Goal: Task Accomplishment & Management: Manage account settings

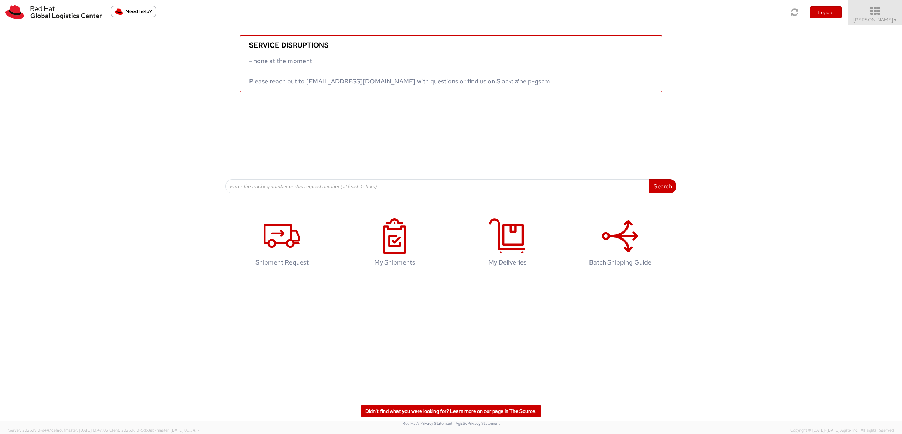
click at [872, 18] on span "Sally Chua ▼" at bounding box center [875, 20] width 44 height 6
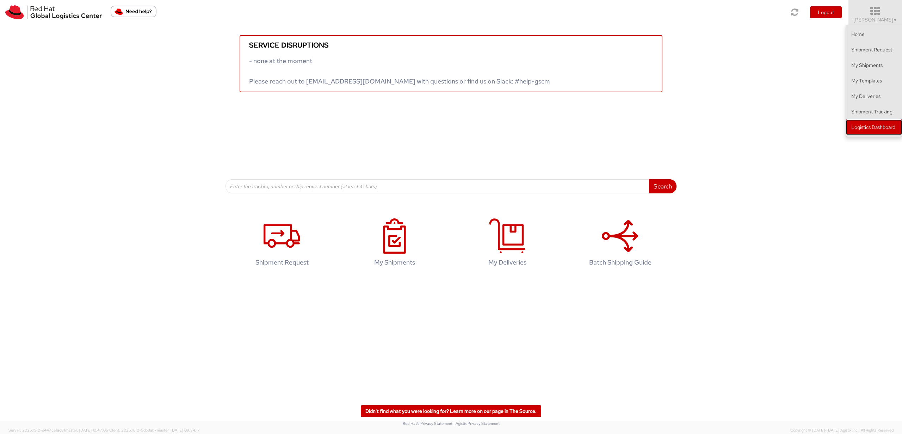
click at [884, 132] on link "Logistics Dashboard" at bounding box center [874, 126] width 56 height 15
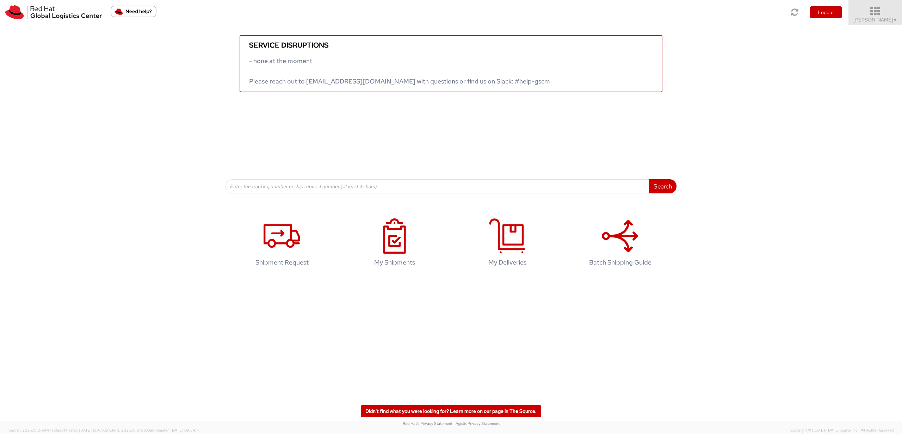
click at [517, 9] on icon at bounding box center [875, 11] width 62 height 10
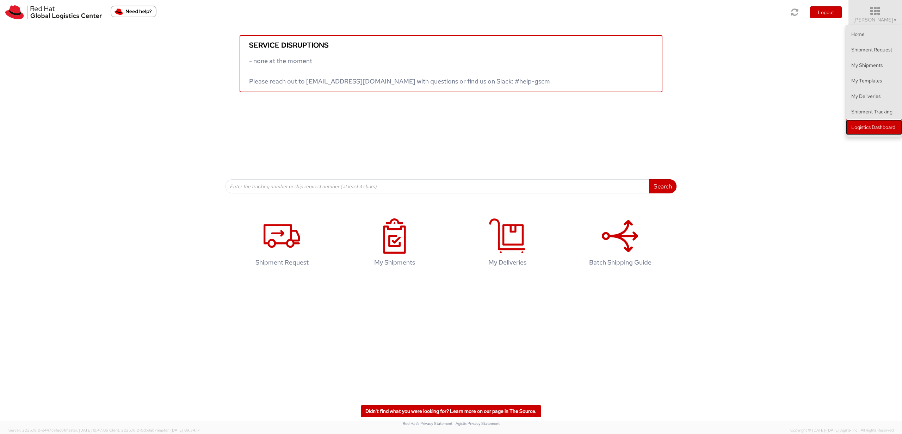
click at [517, 132] on link "Logistics Dashboard" at bounding box center [874, 126] width 56 height 15
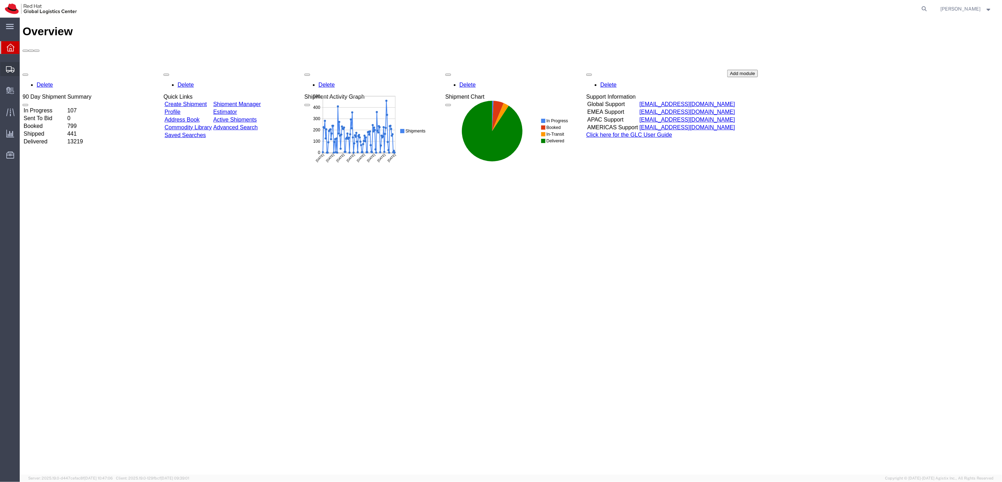
click at [24, 69] on span "Shipments" at bounding box center [21, 69] width 5 height 14
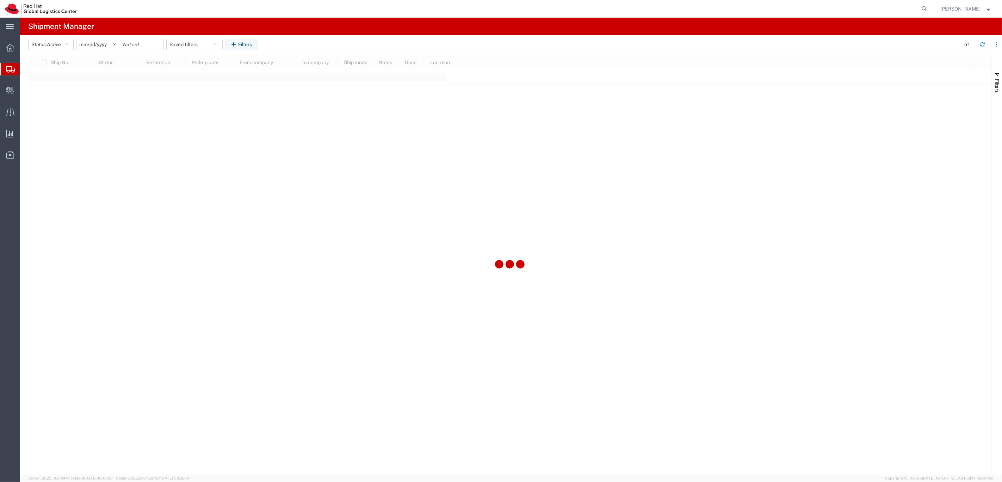
type input "[DATE]"
click at [114, 48] on svg-icon at bounding box center [114, 44] width 11 height 11
click at [105, 45] on input "date" at bounding box center [97, 44] width 43 height 11
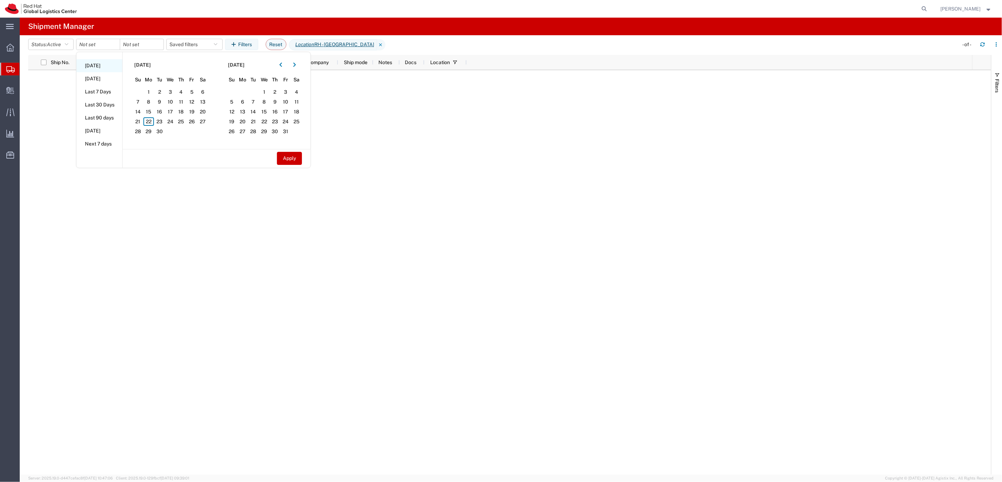
click at [95, 62] on li "Today" at bounding box center [99, 65] width 46 height 13
type input "2025-09-22"
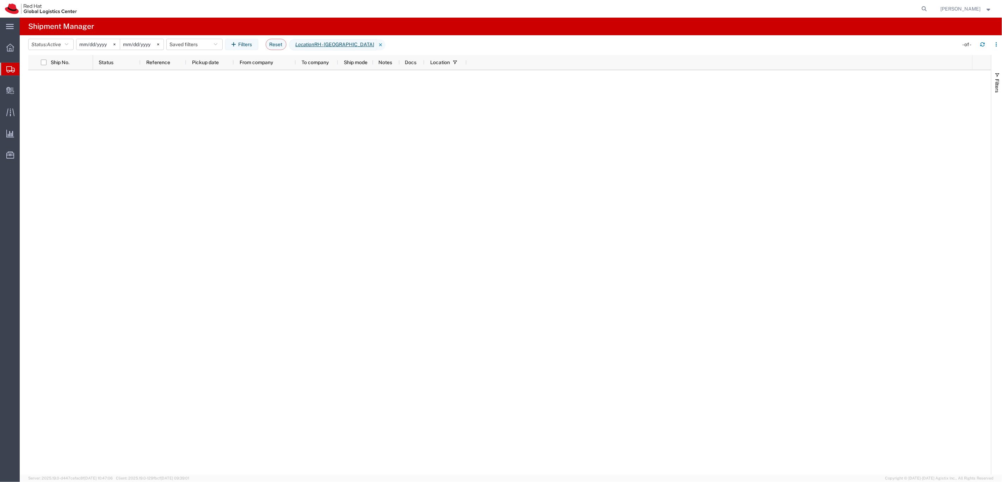
drag, startPoint x: 359, startPoint y: 45, endPoint x: 372, endPoint y: 87, distance: 44.7
click at [377, 45] on icon at bounding box center [381, 44] width 8 height 11
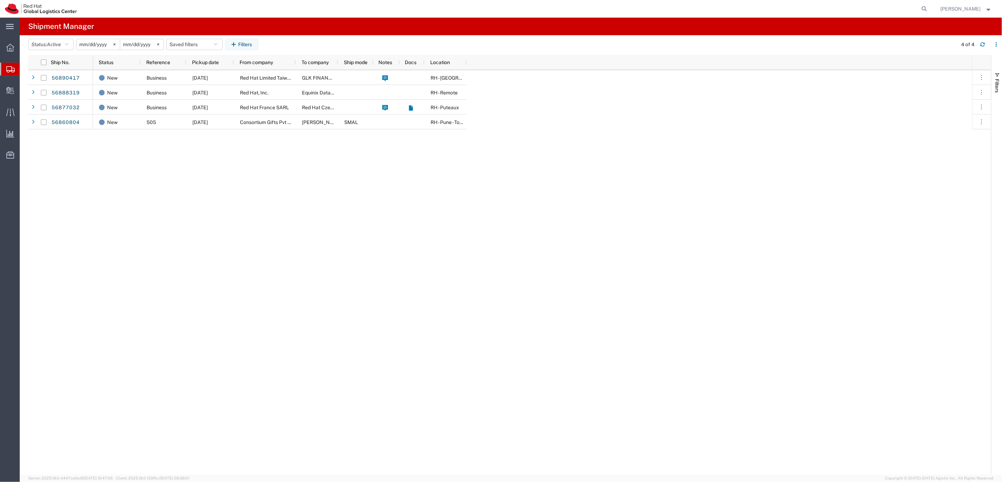
click at [10, 73] on div at bounding box center [10, 69] width 20 height 13
click at [25, 70] on span "Shipments" at bounding box center [22, 69] width 6 height 14
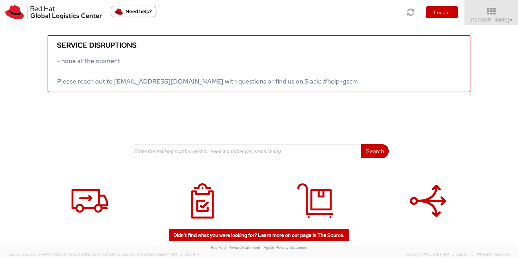
drag, startPoint x: 499, startPoint y: 14, endPoint x: 517, endPoint y: 71, distance: 60.3
click at [499, 14] on icon at bounding box center [491, 11] width 54 height 8
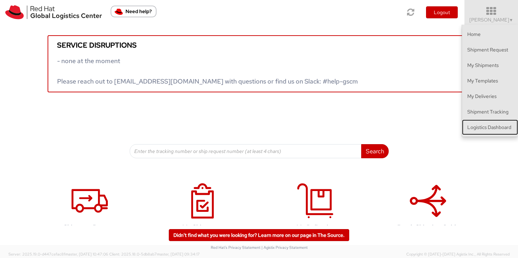
click at [509, 130] on link "Logistics Dashboard" at bounding box center [490, 126] width 56 height 15
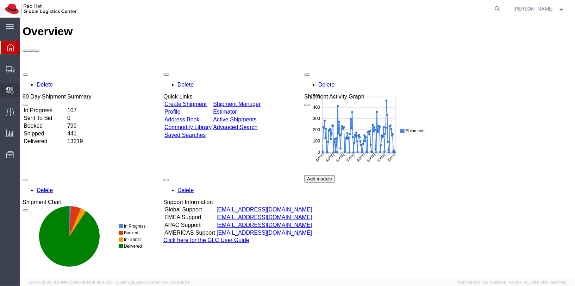
click at [0, 0] on span "Create Delivery" at bounding box center [0, 0] width 0 height 0
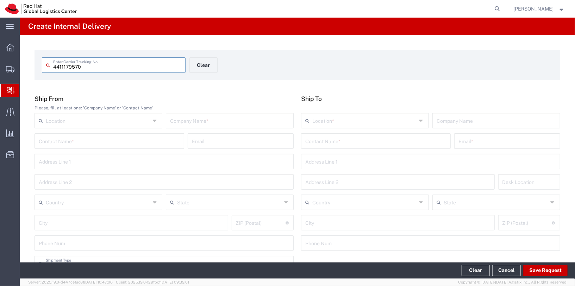
type input "4411179570"
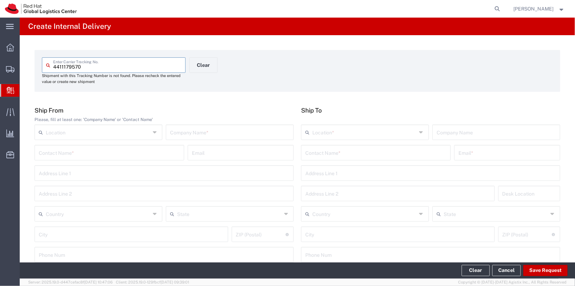
click at [259, 138] on input "text" at bounding box center [229, 132] width 119 height 12
type input "Apple"
click at [348, 139] on div "Location *" at bounding box center [365, 132] width 128 height 15
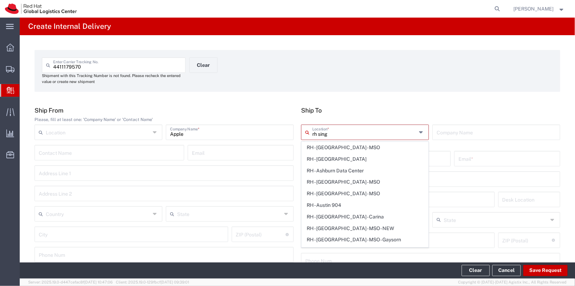
type input "rh singa"
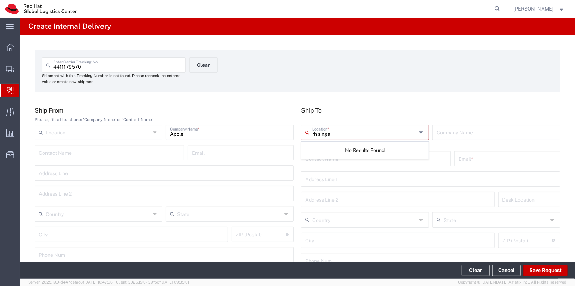
drag, startPoint x: 346, startPoint y: 135, endPoint x: 293, endPoint y: 133, distance: 52.5
click at [291, 135] on div "Ship From Please, fill at least one: 'Company Name' or 'Contact Name' Location …" at bounding box center [297, 190] width 533 height 167
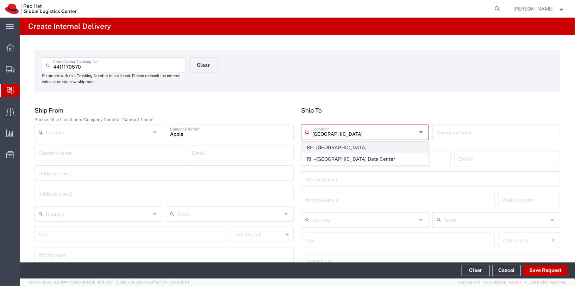
click at [361, 151] on span "RH - Singapore" at bounding box center [365, 147] width 126 height 11
type input "RH - Singapore"
type input "Red Hat Asia Pacific Pte Ltd"
type input "88 Market Street, Level 45"
type input "CapitaSpring"
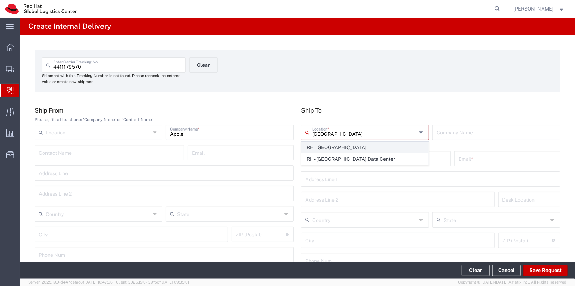
type input "Singapore"
type input "SINGAPORE"
type input "048948"
type input "65 6490 4200"
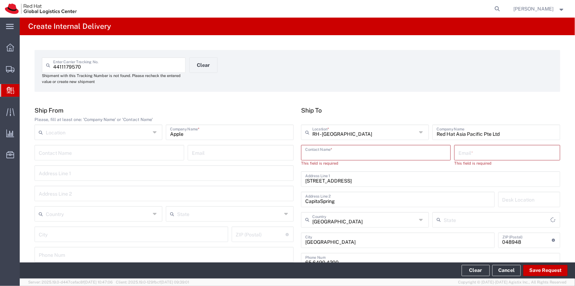
click at [355, 156] on input "text" at bounding box center [375, 152] width 141 height 12
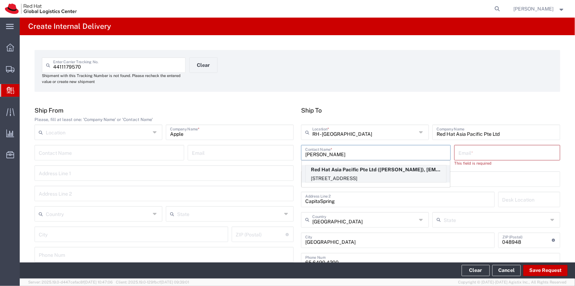
click at [383, 180] on p "88 Market Street, Level 45, CapitaSpring, 44S207, SINGAPORE, 048948, SG" at bounding box center [376, 178] width 141 height 9
type input "[PERSON_NAME]"
type input "rzaw@redhat.com"
type input "44S207"
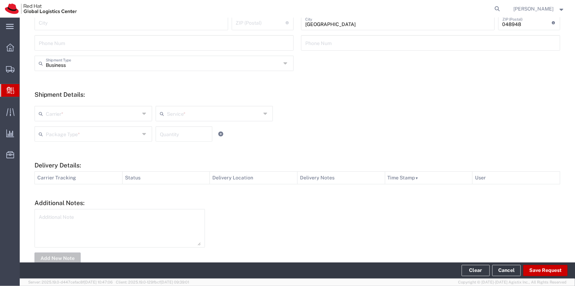
scroll to position [228, 0]
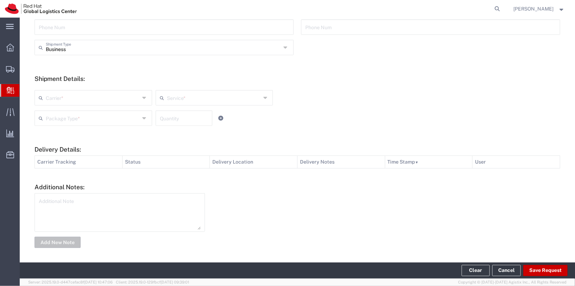
click at [122, 99] on input "text" at bounding box center [93, 97] width 94 height 12
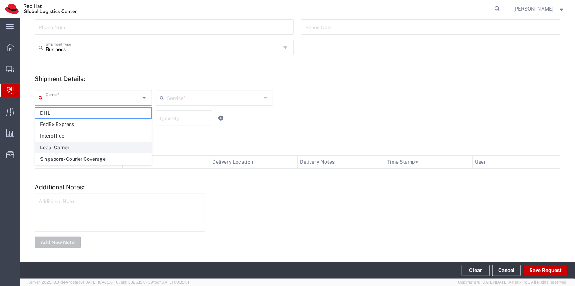
click at [93, 151] on span "Local Carrier" at bounding box center [93, 147] width 116 height 11
type input "Local Carrier"
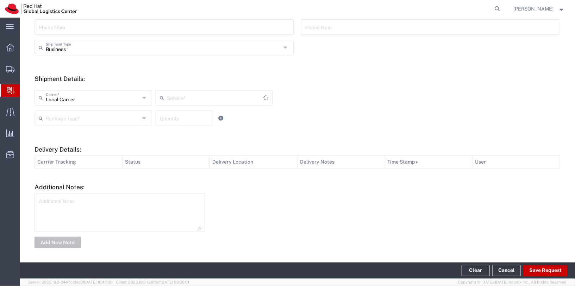
type input "Local_Ground"
click at [56, 124] on div "Package Type *" at bounding box center [94, 118] width 118 height 15
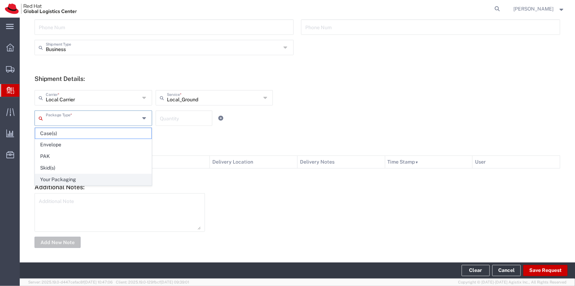
click at [67, 176] on span "Your Packaging" at bounding box center [93, 179] width 116 height 11
type input "Your Packaging"
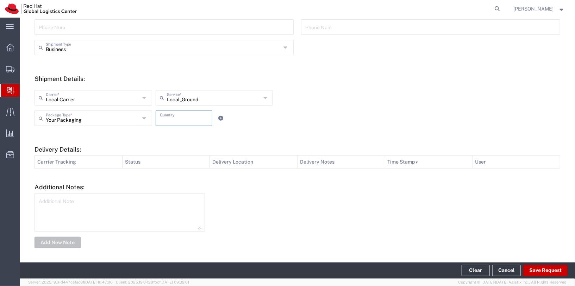
click at [181, 118] on input "number" at bounding box center [184, 118] width 49 height 12
type input "1"
click at [301, 113] on div "Your Packaging Package Type * Case(s) Envelope PAK Skid(s) Your Packaging 1 Qua…" at bounding box center [214, 121] width 363 height 20
drag, startPoint x: 379, startPoint y: 206, endPoint x: 366, endPoint y: 206, distance: 13.7
click at [377, 207] on div at bounding box center [386, 220] width 355 height 55
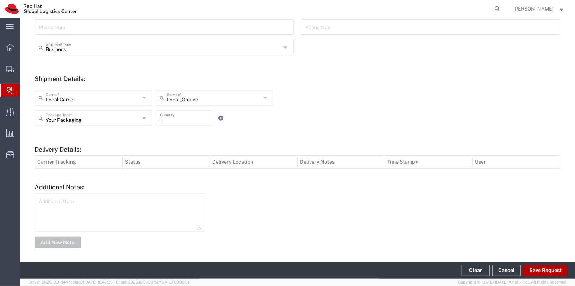
click at [550, 270] on button "Save Request" at bounding box center [545, 270] width 44 height 11
type input "Apple"
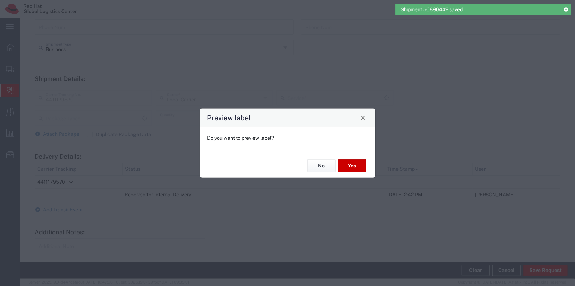
type input "Your Packaging"
type input "Local_Ground"
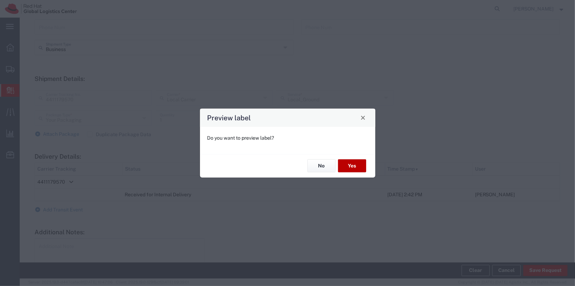
drag, startPoint x: 353, startPoint y: 168, endPoint x: 357, endPoint y: 170, distance: 4.6
click at [353, 168] on button "Yes" at bounding box center [352, 166] width 28 height 13
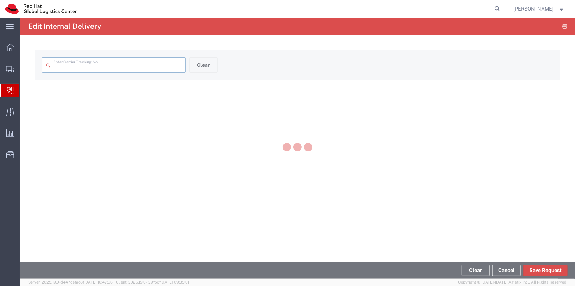
type input "4411179570"
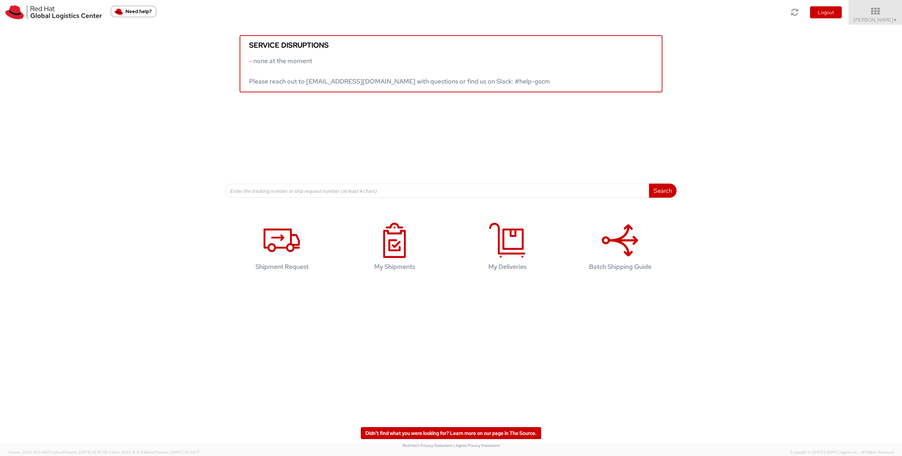
click at [517, 25] on div "Service disruptions - none at the moment Please reach out to globallogistics@re…" at bounding box center [451, 59] width 902 height 68
drag, startPoint x: 886, startPoint y: 21, endPoint x: 881, endPoint y: 103, distance: 82.3
click at [517, 21] on span "Sally Chua ▼" at bounding box center [875, 20] width 44 height 6
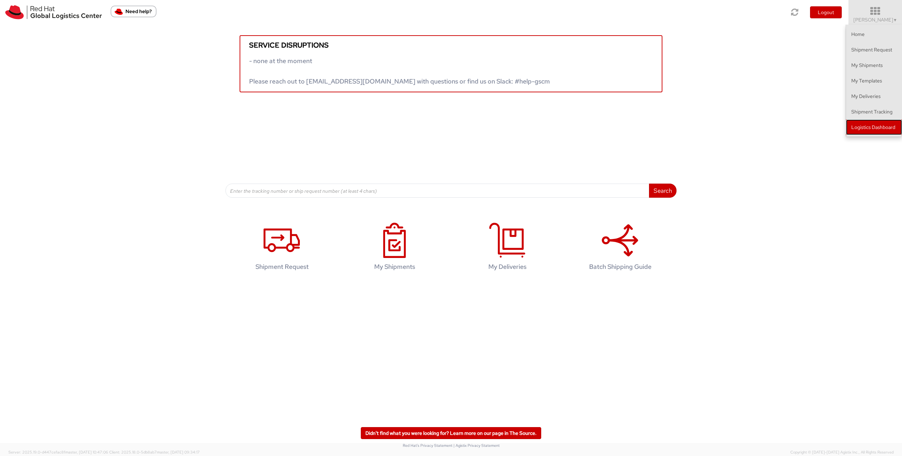
click at [517, 122] on link "Logistics Dashboard" at bounding box center [874, 126] width 56 height 15
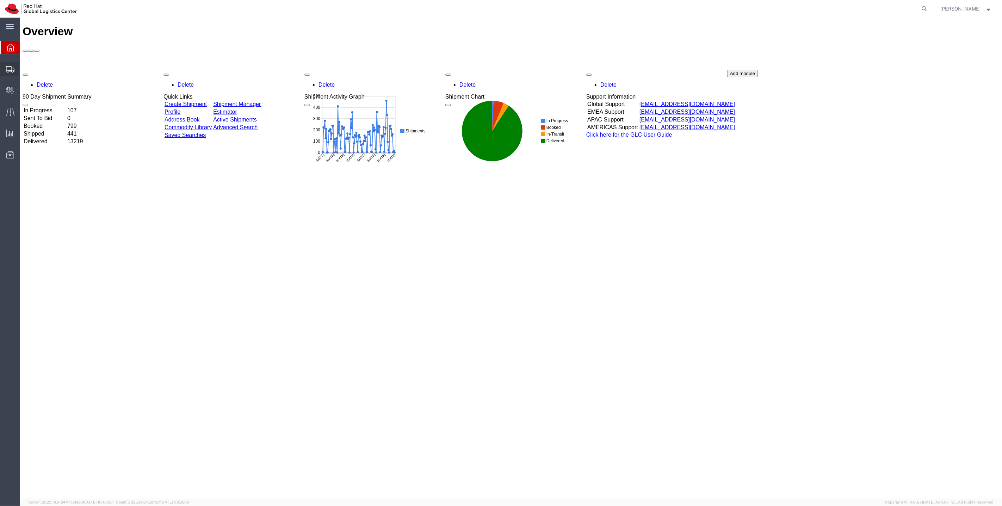
click at [24, 66] on span "Shipments" at bounding box center [21, 69] width 5 height 14
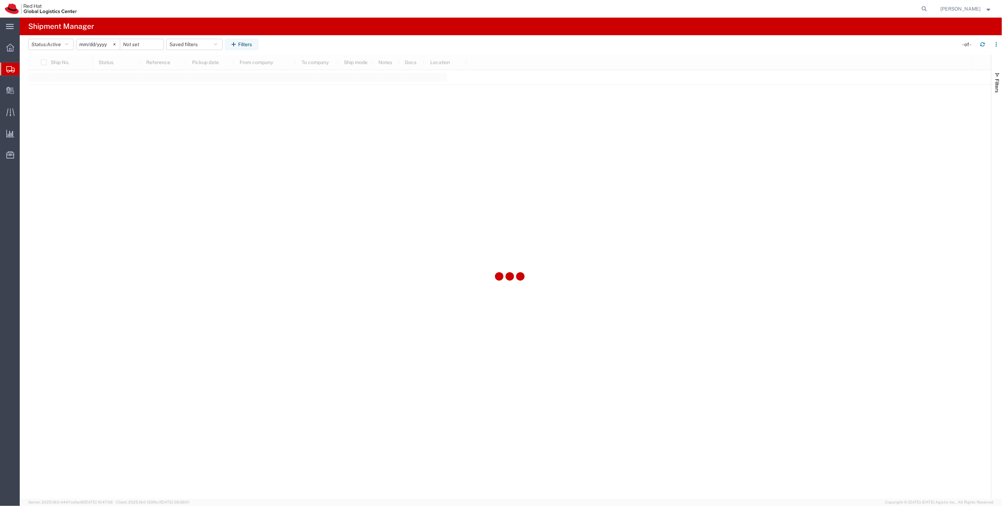
type input "2025-05-11"
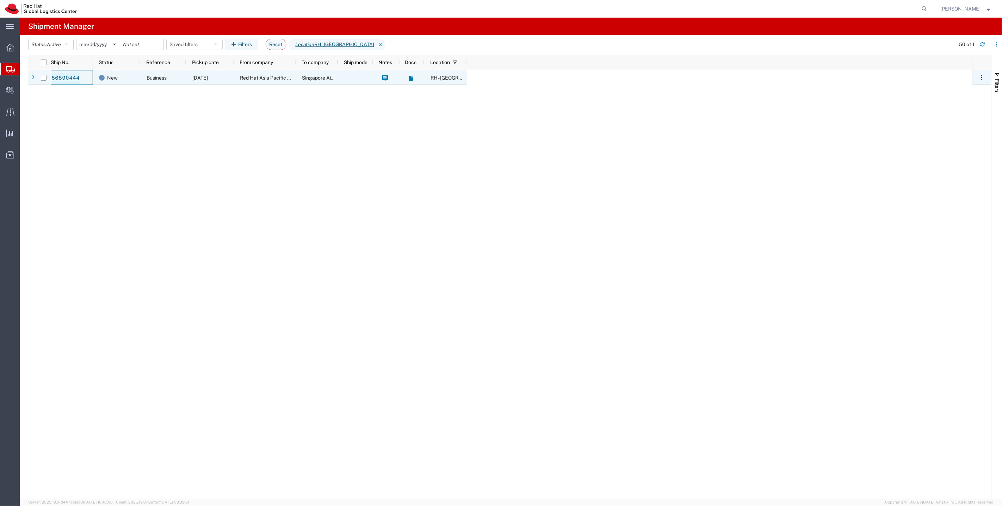
click at [64, 79] on link "56890444" at bounding box center [65, 78] width 29 height 11
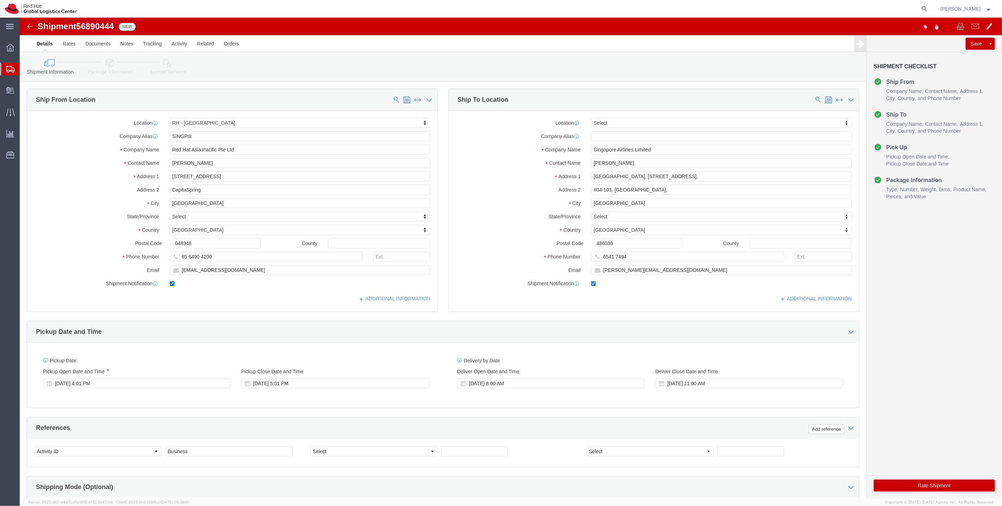
select select "51051"
select select
click icon
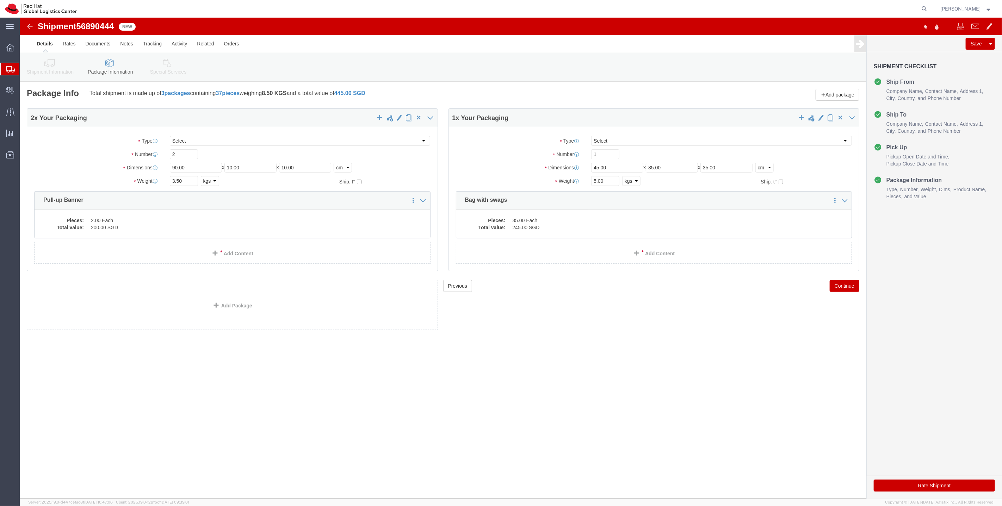
click icon
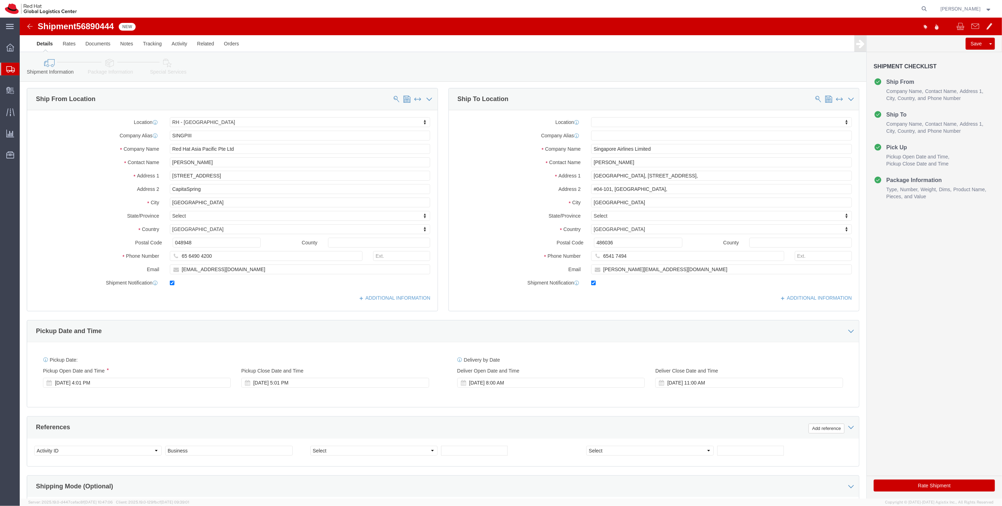
scroll to position [2, 0]
click icon
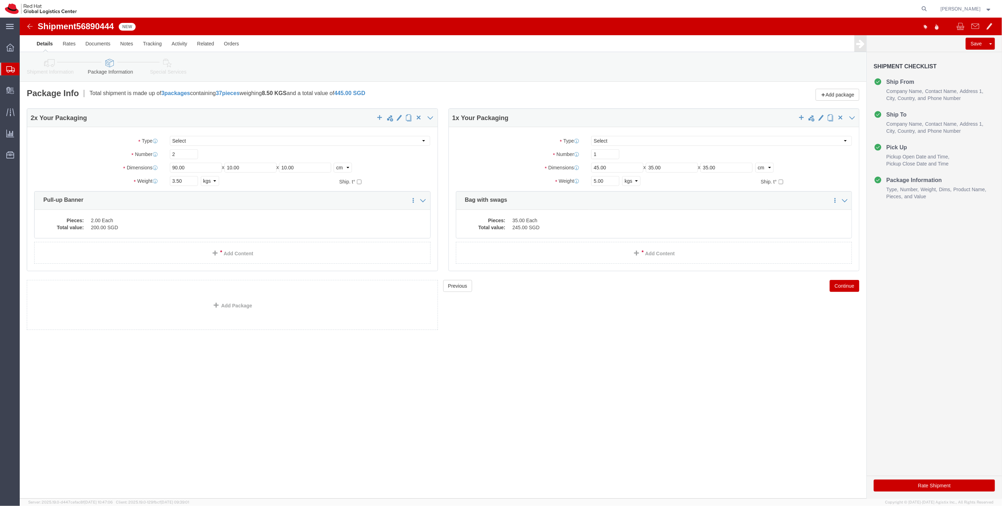
click link "Shipment Information"
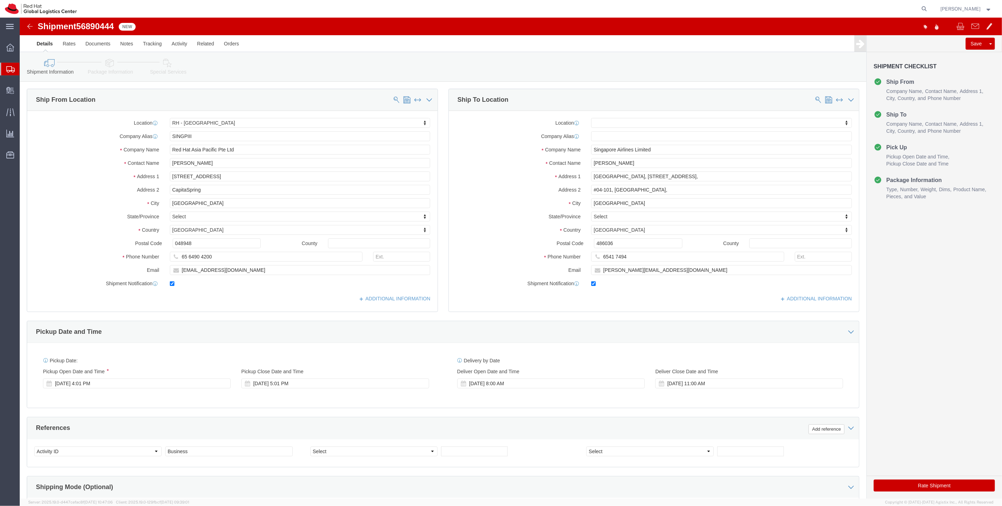
click link "Shipment Information"
click input "Amelia Goh"
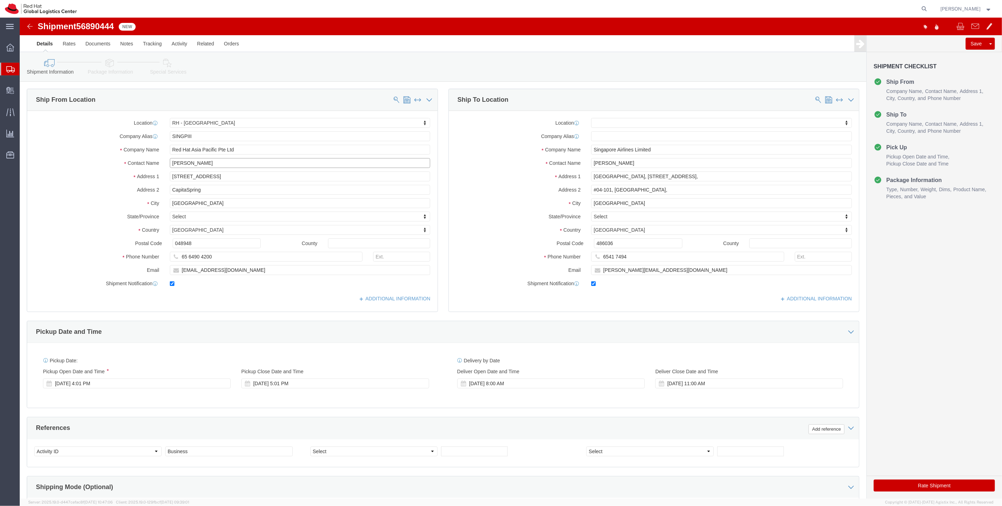
click input "Amelia Goh"
click input "Singapore Airlines Limited"
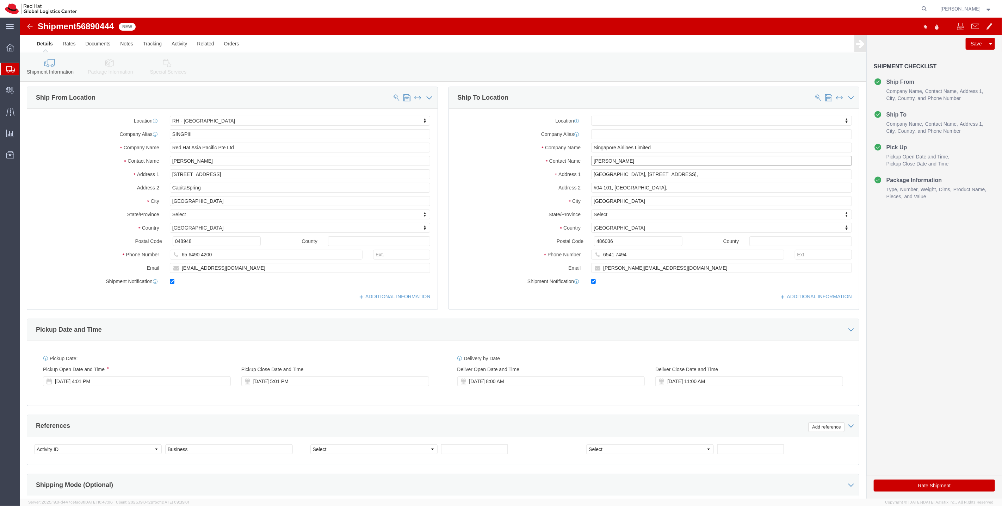
click input "Vanessa See"
click input "One@Changi City, 1 Changi Business Park Central 1,"
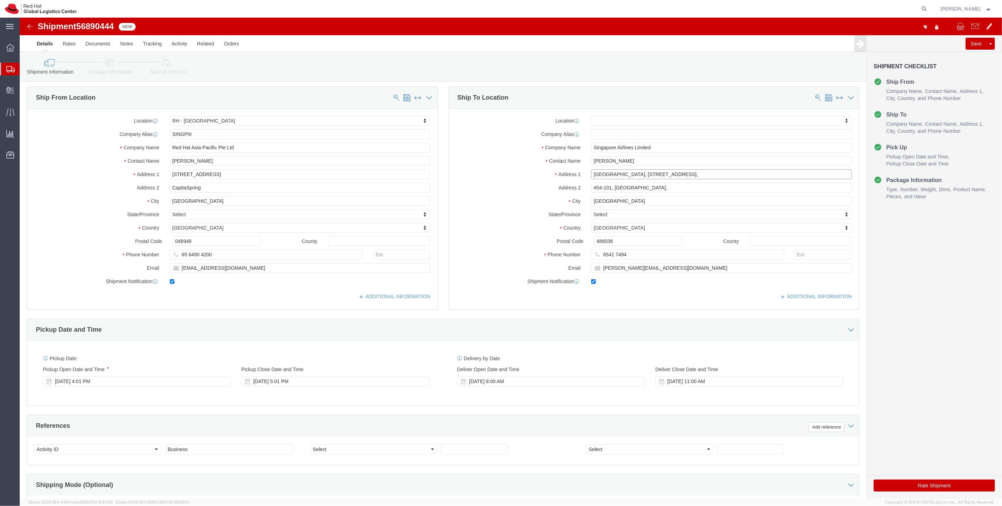
click input "One@Changi City, 1 Changi Business Park Central 1,"
click input "#04-101, South Tower,"
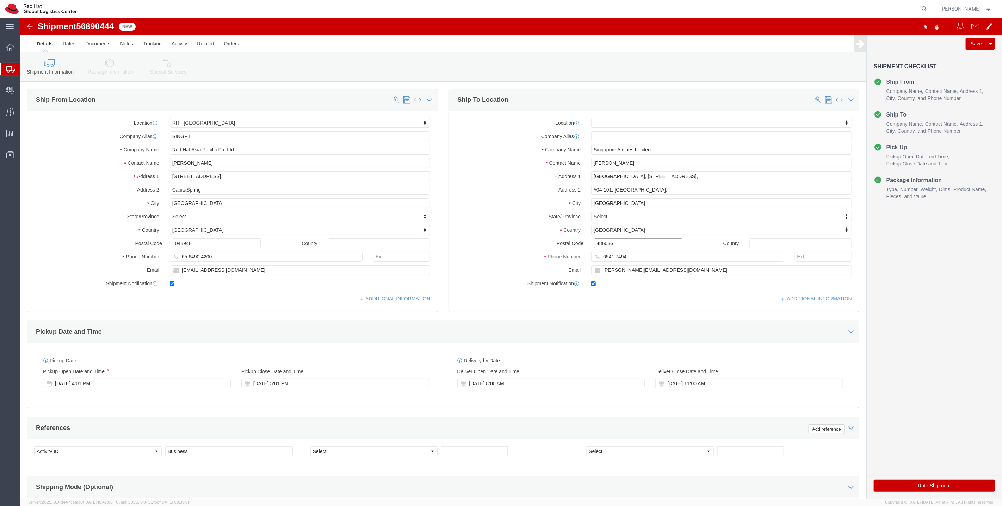
click input "486036"
click input "6541 7494"
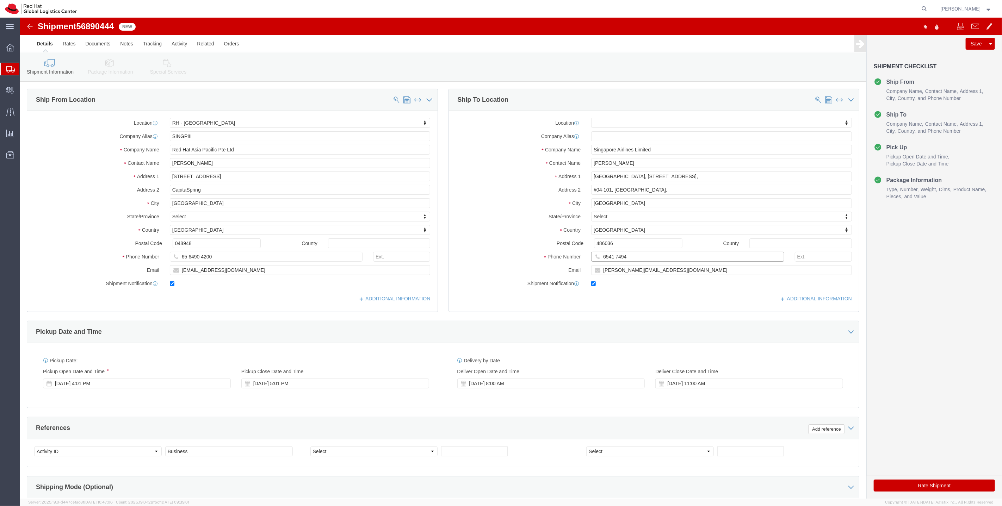
click input "6541 7494"
click div "Sep 22 2025 4:01 PM"
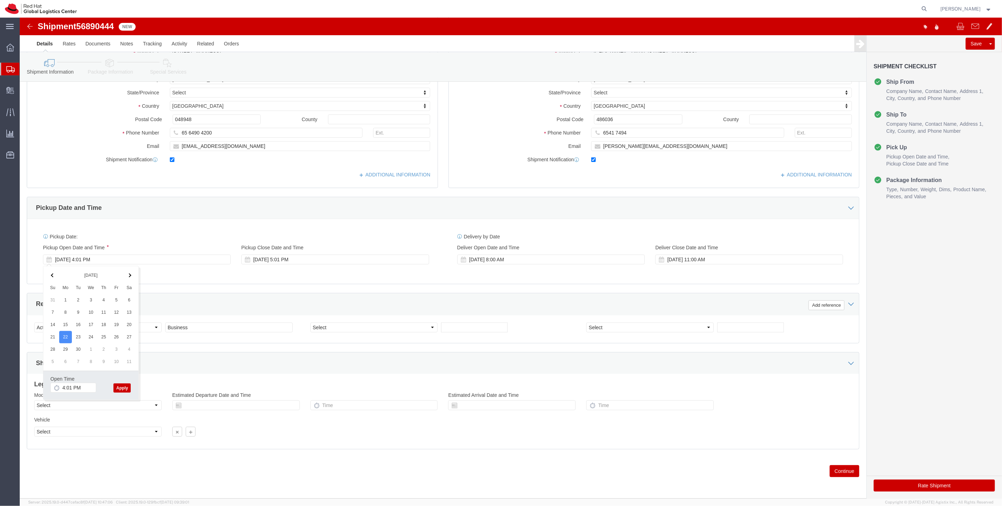
click img
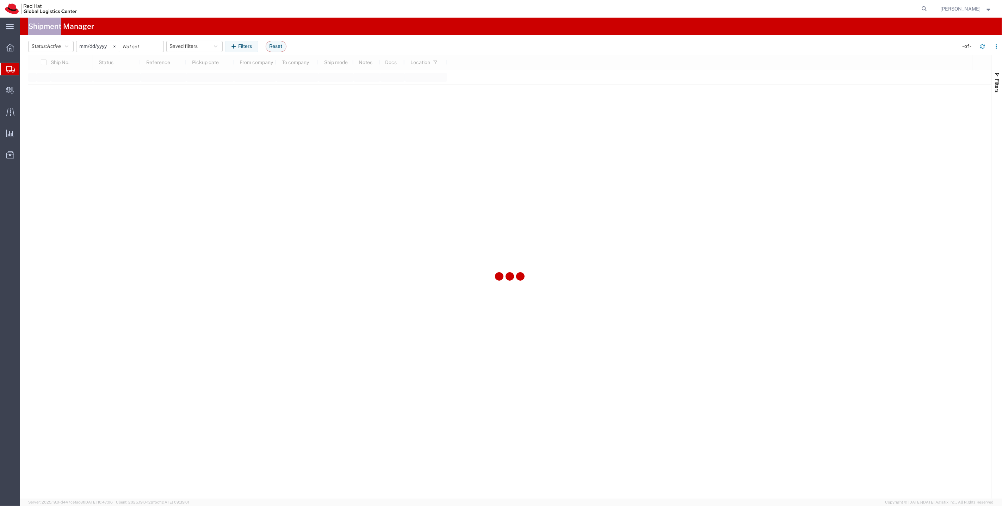
click at [27, 27] on agx-page-header "Shipment Manager" at bounding box center [511, 27] width 982 height 18
click at [10, 92] on icon at bounding box center [10, 90] width 8 height 7
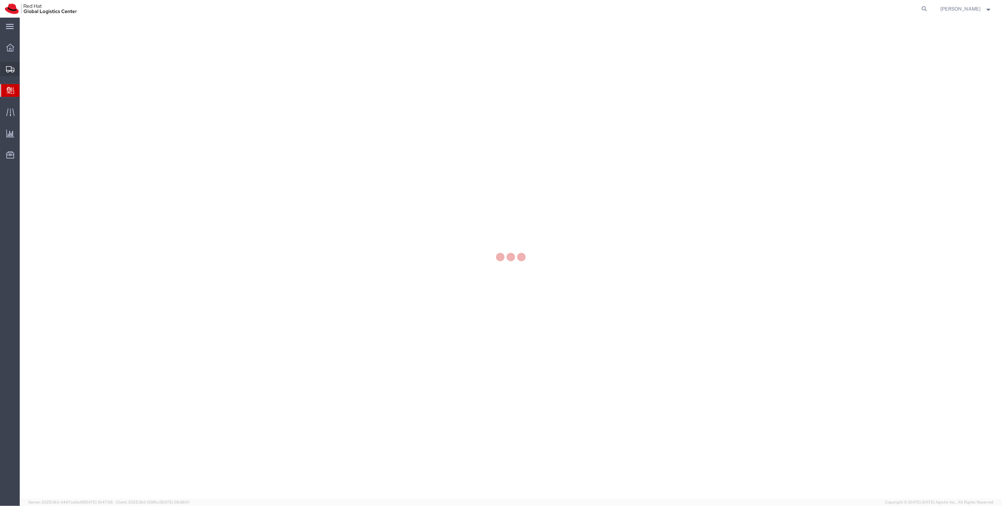
click at [10, 68] on icon at bounding box center [10, 69] width 8 height 6
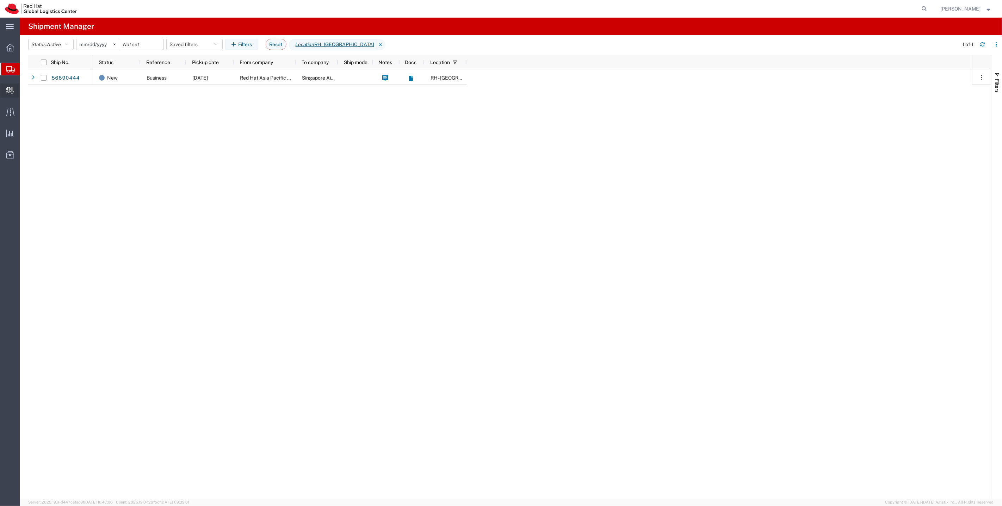
click at [13, 92] on icon at bounding box center [10, 90] width 8 height 7
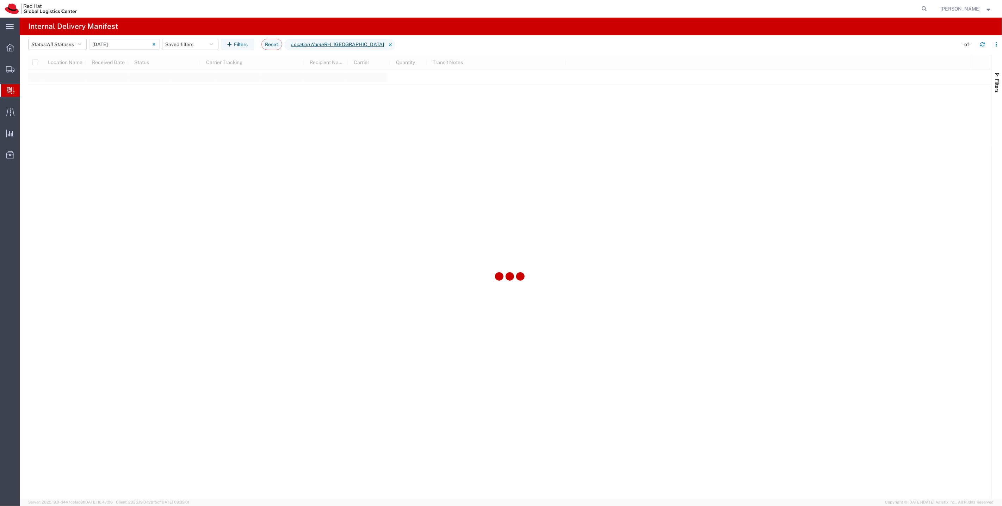
click at [25, 93] on span "Internal Delivery" at bounding box center [22, 90] width 6 height 14
click at [102, 49] on input "[DATE] - [DATE]" at bounding box center [124, 44] width 70 height 11
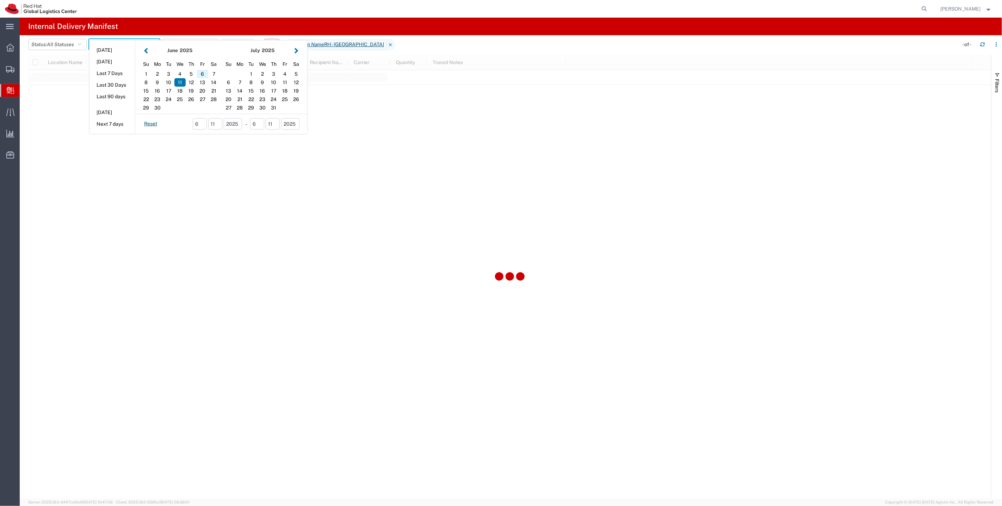
click at [203, 71] on div "6" at bounding box center [202, 74] width 11 height 8
drag, startPoint x: 201, startPoint y: 74, endPoint x: 254, endPoint y: 88, distance: 54.9
click at [201, 74] on div "6" at bounding box center [202, 74] width 11 height 8
type input "06/06/2025"
type input "06/06/2025 - 06/06/2025"
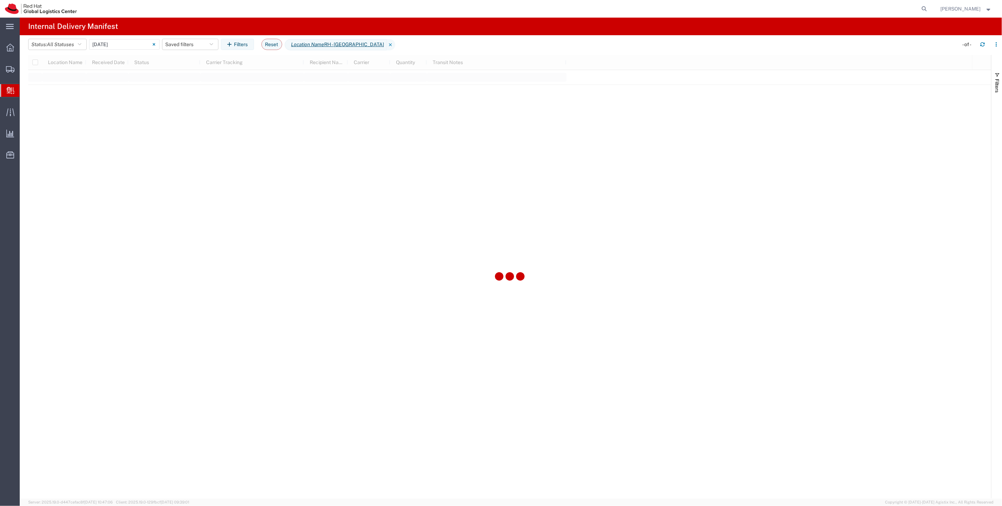
click at [388, 149] on div at bounding box center [509, 277] width 963 height 444
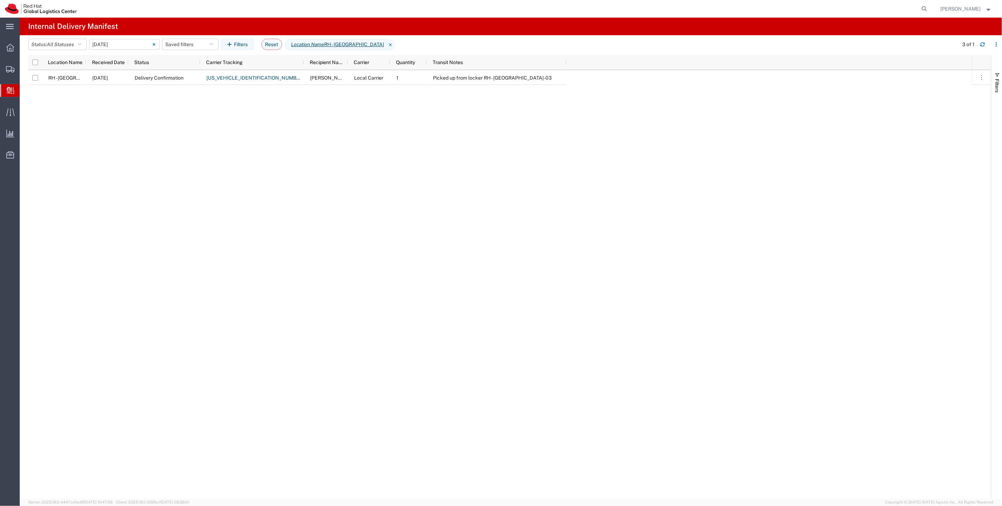
click at [119, 46] on input "06/06/2025 - 06/06/2025" at bounding box center [124, 44] width 70 height 11
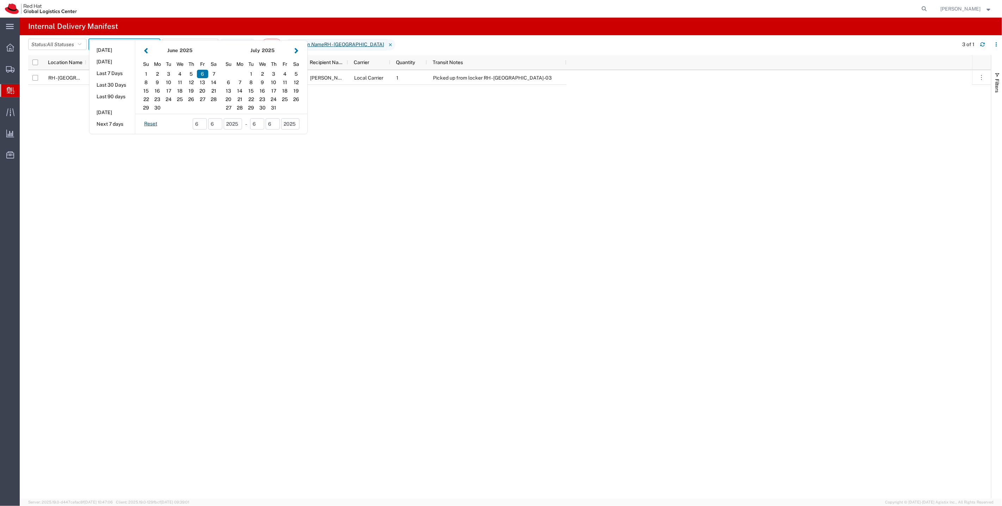
click at [297, 50] on button "button" at bounding box center [296, 51] width 7 height 10
click at [147, 51] on button "button" at bounding box center [145, 51] width 7 height 10
click at [287, 89] on div "19" at bounding box center [284, 91] width 11 height 8
click at [288, 93] on div "19" at bounding box center [284, 91] width 11 height 8
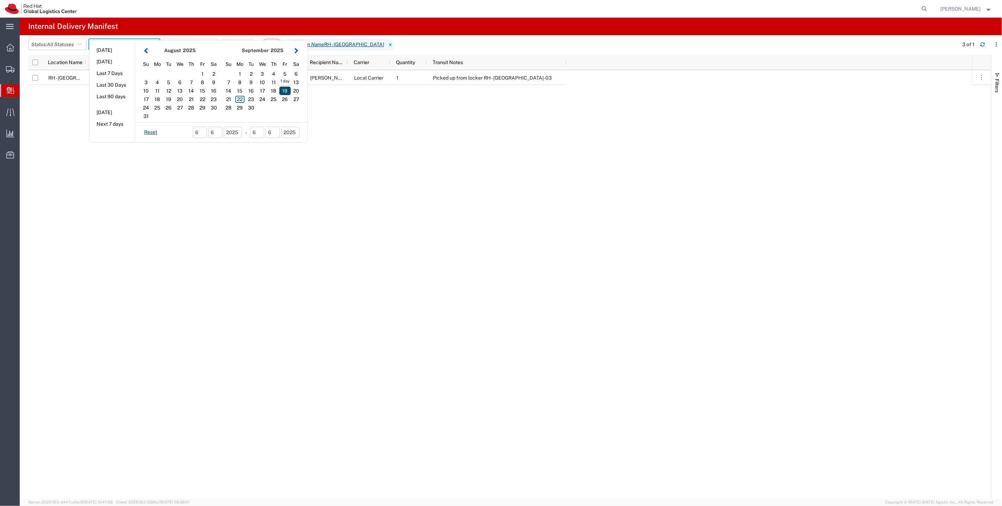
type input "09/19/2025"
type input "09/19/2025 - 09/19/2025"
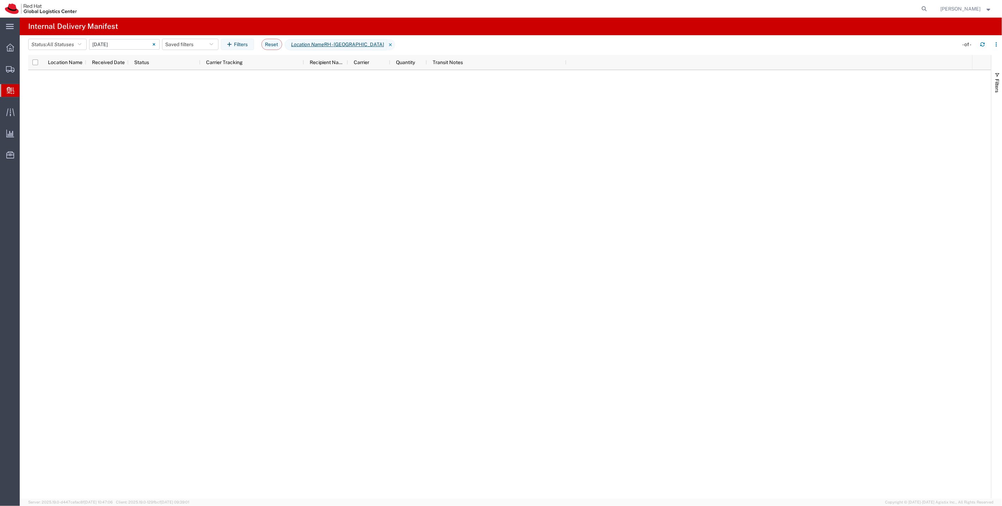
click at [13, 92] on icon at bounding box center [11, 90] width 8 height 7
click at [25, 95] on span "Internal Delivery" at bounding box center [22, 90] width 6 height 14
click at [25, 94] on span "Internal Delivery" at bounding box center [22, 90] width 6 height 14
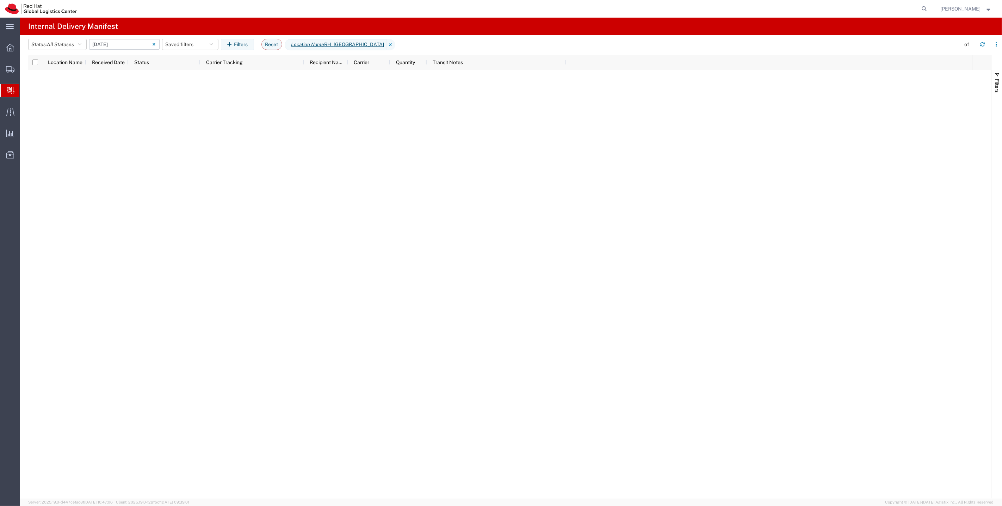
click at [25, 90] on span "Internal Delivery" at bounding box center [22, 90] width 6 height 14
drag, startPoint x: 196, startPoint y: 141, endPoint x: 137, endPoint y: 62, distance: 98.9
click at [192, 134] on div at bounding box center [500, 284] width 944 height 429
click at [126, 46] on input "09/19/2025 - 09/19/2025" at bounding box center [124, 44] width 70 height 11
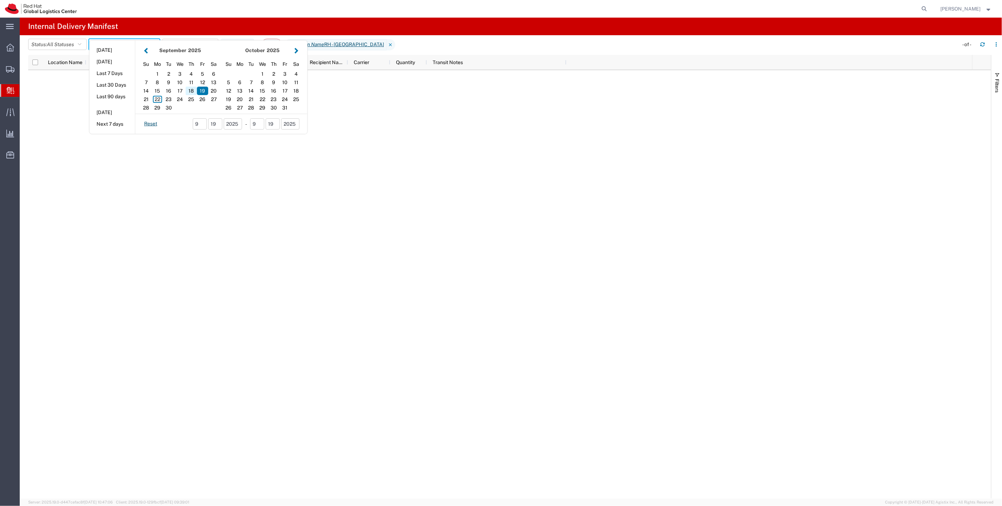
click at [194, 89] on div "18" at bounding box center [191, 91] width 11 height 8
click at [205, 90] on div "19" at bounding box center [202, 91] width 11 height 8
type input "09 18 - 19, 2025"
type input "09/18/2025 - 09/19/2025"
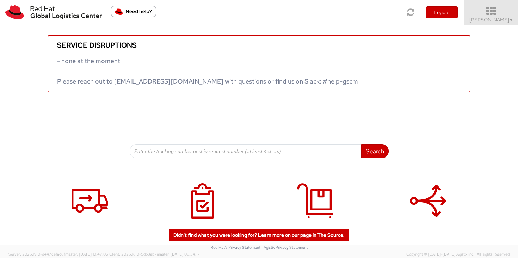
click at [487, 17] on span "[PERSON_NAME] ▼" at bounding box center [491, 20] width 44 height 6
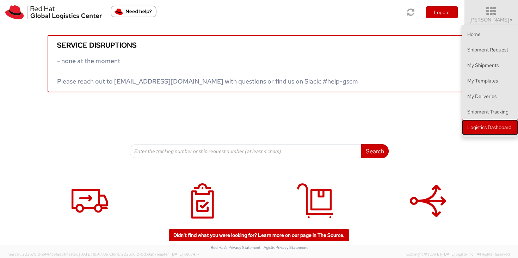
click at [498, 130] on link "Logistics Dashboard" at bounding box center [490, 126] width 56 height 15
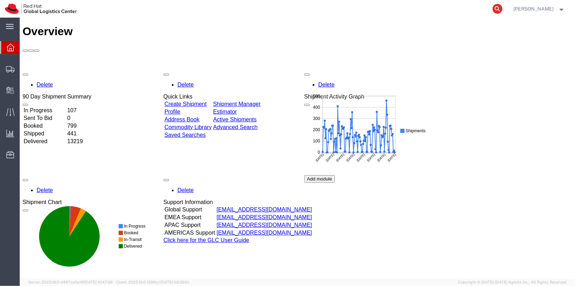
click at [503, 9] on icon at bounding box center [498, 9] width 10 height 10
click at [481, 10] on input "search" at bounding box center [386, 8] width 214 height 17
click at [480, 10] on input "search" at bounding box center [386, 8] width 214 height 17
paste input "NLSGD48831945"
type input "NLSGD48831945"
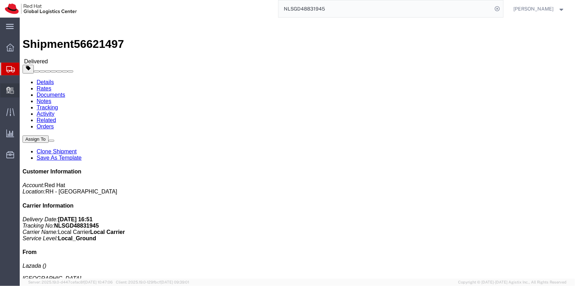
click at [4, 93] on div at bounding box center [10, 90] width 20 height 14
click at [24, 91] on span "Internal Delivery" at bounding box center [21, 90] width 5 height 14
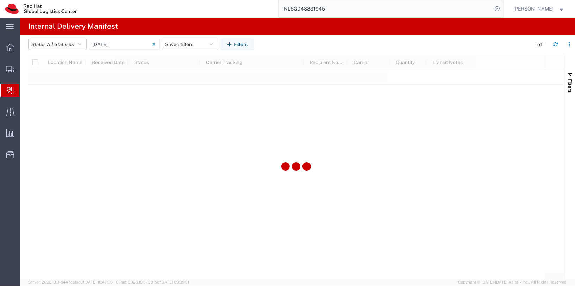
type input "[DATE]"
type input "[DATE] - [DATE]"
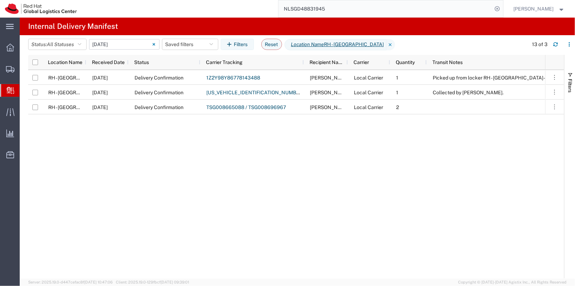
click at [114, 45] on input "[DATE] - [DATE]" at bounding box center [124, 44] width 70 height 11
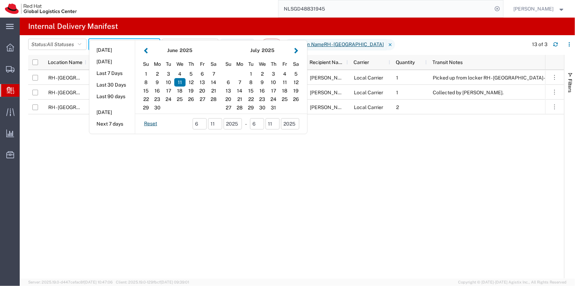
click at [112, 98] on button "Last 90 days" at bounding box center [111, 96] width 45 height 11
type input "Last 90 days"
type input "[DATE] - [DATE]"
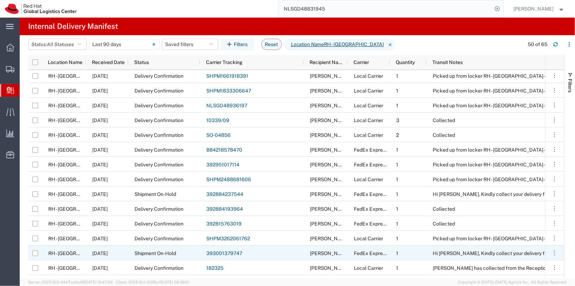
scroll to position [93, 0]
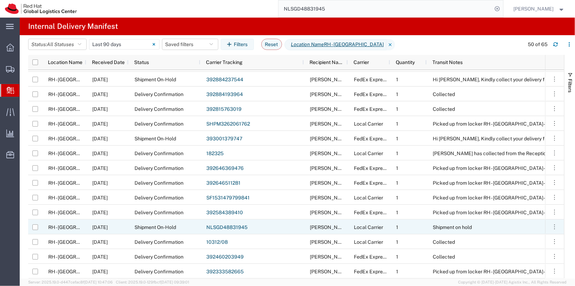
click at [225, 227] on link "NLSGD48831945" at bounding box center [226, 228] width 41 height 6
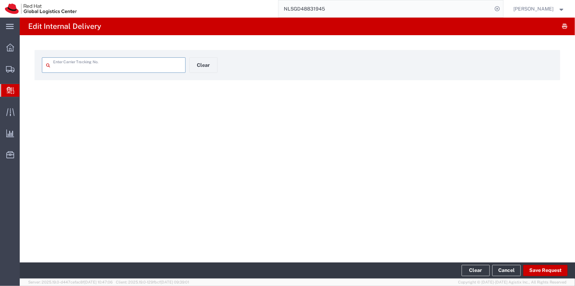
type input "NLSGD48831945"
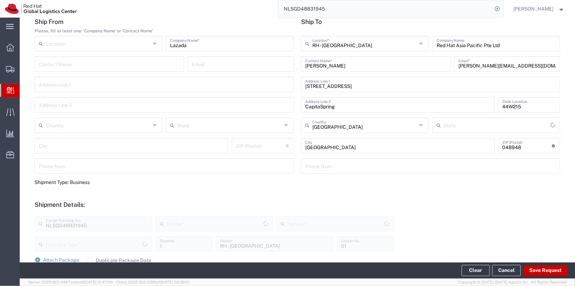
type input "Your Packaging"
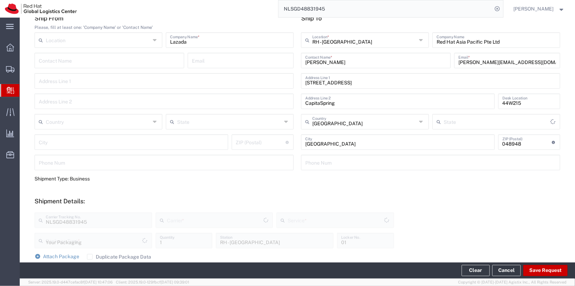
type input "Local_Ground"
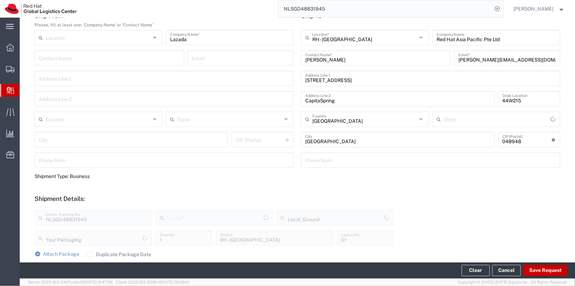
type input "Local Carrier"
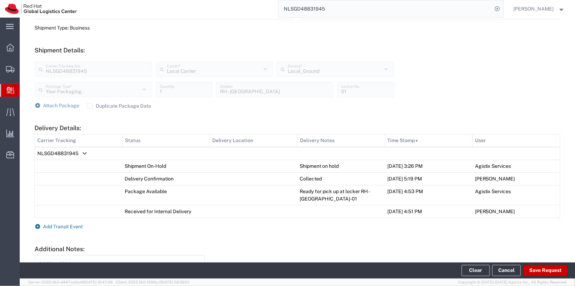
click at [60, 224] on span "Add Transit Event" at bounding box center [63, 227] width 40 height 6
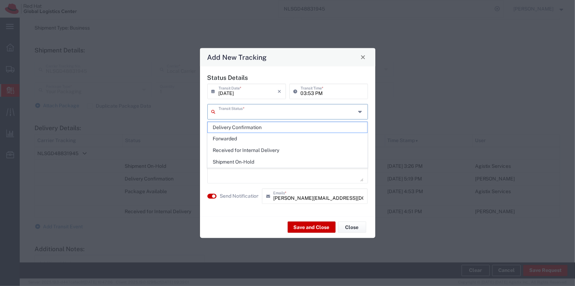
click at [278, 108] on input "text" at bounding box center [287, 111] width 137 height 12
click at [260, 127] on span "Delivery Confirmation" at bounding box center [288, 127] width 160 height 11
type input "Delivery Confirmation"
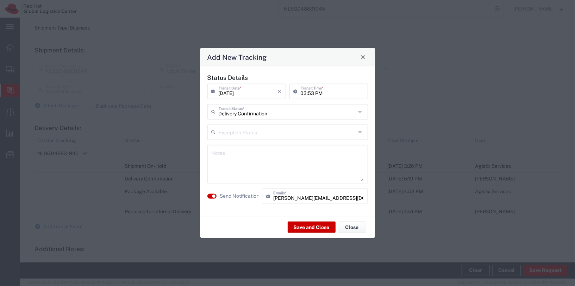
click at [250, 92] on input "[DATE]" at bounding box center [248, 91] width 59 height 12
click at [232, 107] on span "September" at bounding box center [234, 105] width 25 height 6
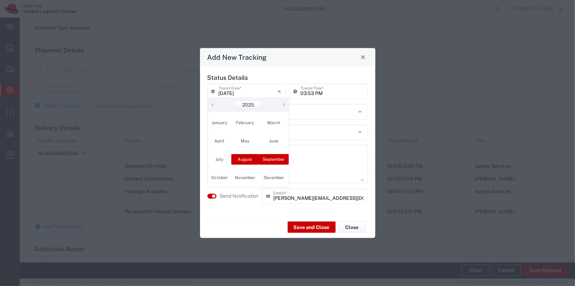
click at [237, 156] on span "August" at bounding box center [245, 159] width 28 height 11
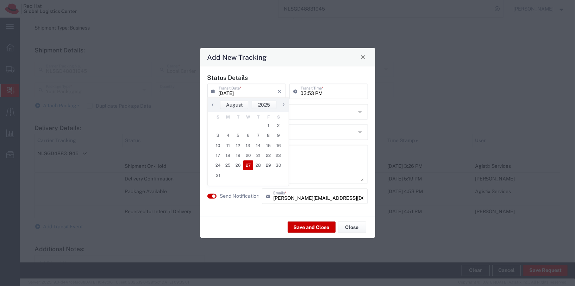
click at [252, 166] on span "27" at bounding box center [248, 166] width 10 height 10
type input "[DATE]"
drag, startPoint x: 215, startPoint y: 195, endPoint x: 225, endPoint y: 175, distance: 22.1
click at [215, 194] on button "button" at bounding box center [211, 196] width 9 height 5
click at [242, 141] on div "Status Details [DATE] × Transit Date * Cancel Apply 03:53 PM Transit Time * Del…" at bounding box center [288, 141] width 168 height 135
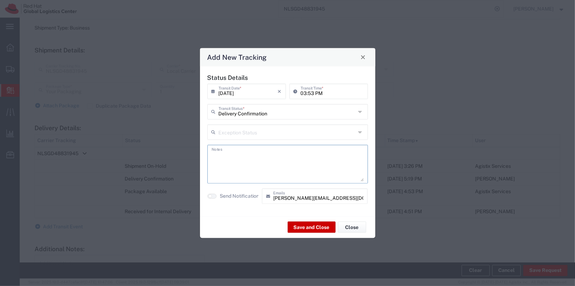
click at [241, 152] on textarea at bounding box center [288, 164] width 152 height 35
type textarea "Collected by [PERSON_NAME] on [DATE]"
click at [305, 223] on button "Save and Close" at bounding box center [312, 227] width 48 height 11
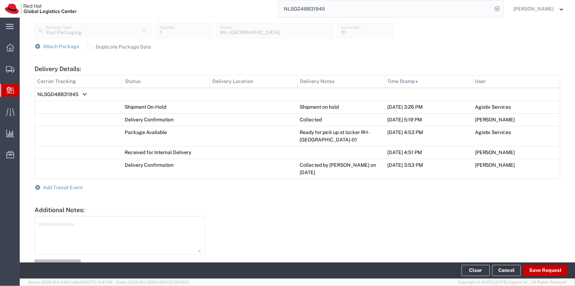
scroll to position [291, 0]
